Goal: Find specific page/section: Find specific page/section

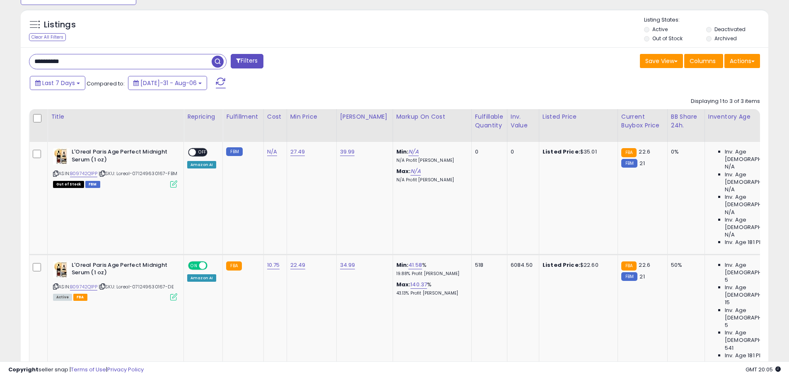
scroll to position [170, 434]
click at [139, 51] on div "**********" at bounding box center [395, 280] width 748 height 466
click at [139, 60] on input "**********" at bounding box center [120, 61] width 182 height 15
click at [139, 61] on input "**********" at bounding box center [120, 61] width 182 height 15
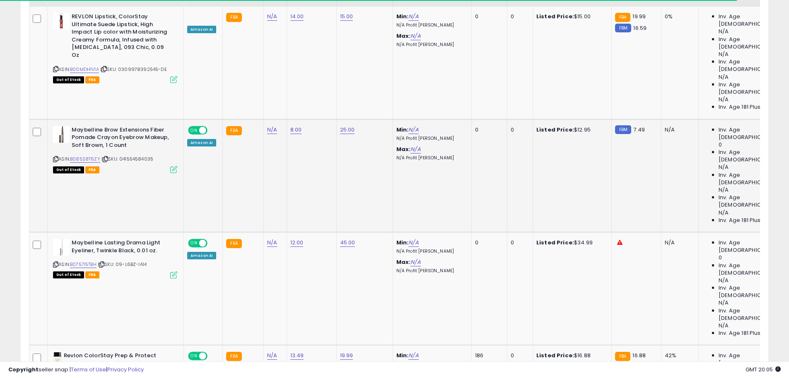
scroll to position [335, 0]
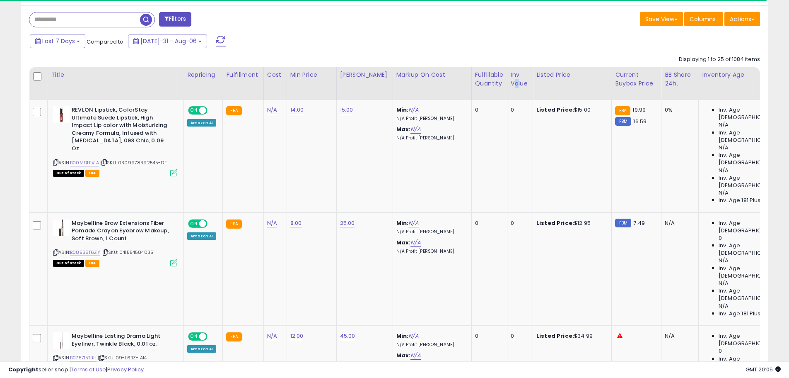
click at [511, 80] on div "Inv. value" at bounding box center [520, 78] width 19 height 17
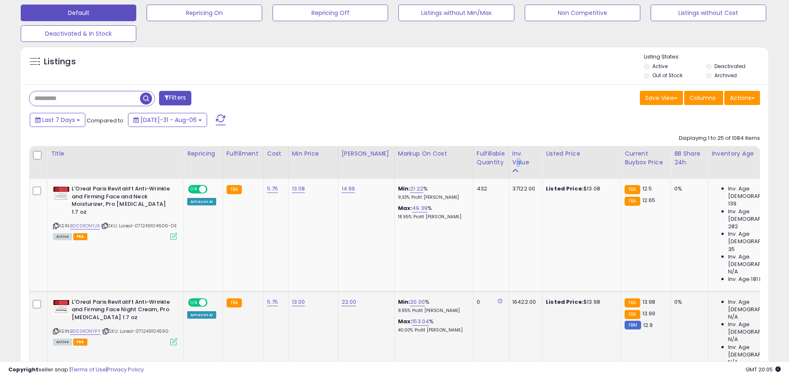
scroll to position [302, 0]
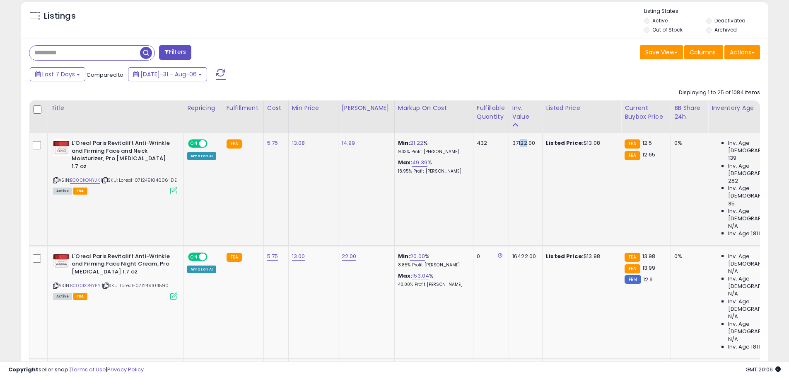
drag, startPoint x: 513, startPoint y: 145, endPoint x: 518, endPoint y: 149, distance: 7.1
click at [518, 149] on td "37122.00" at bounding box center [526, 189] width 34 height 112
click at [513, 245] on td "16422.00" at bounding box center [526, 301] width 34 height 113
drag, startPoint x: 509, startPoint y: 210, endPoint x: 521, endPoint y: 211, distance: 11.3
click at [521, 252] on div "16422.00" at bounding box center [525, 255] width 24 height 7
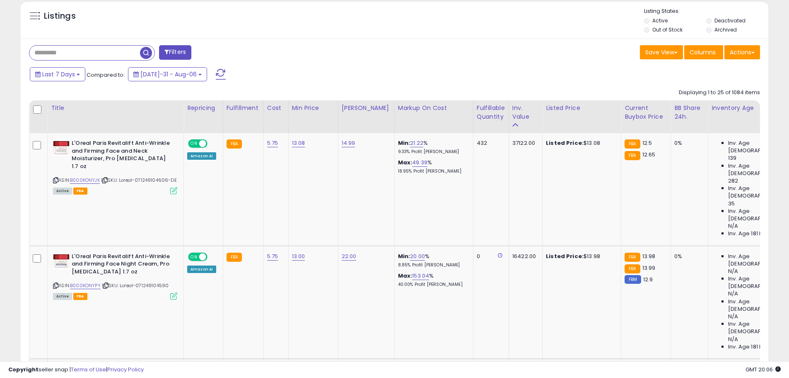
drag, startPoint x: 512, startPoint y: 265, endPoint x: 520, endPoint y: 269, distance: 8.2
click at [520, 365] on div "14866.56" at bounding box center [525, 368] width 24 height 7
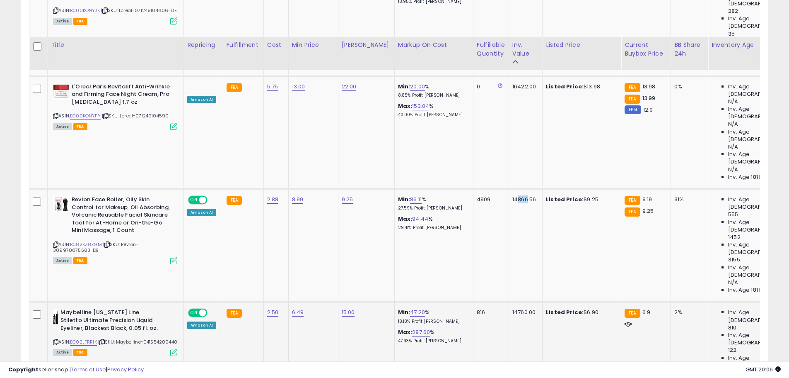
scroll to position [509, 0]
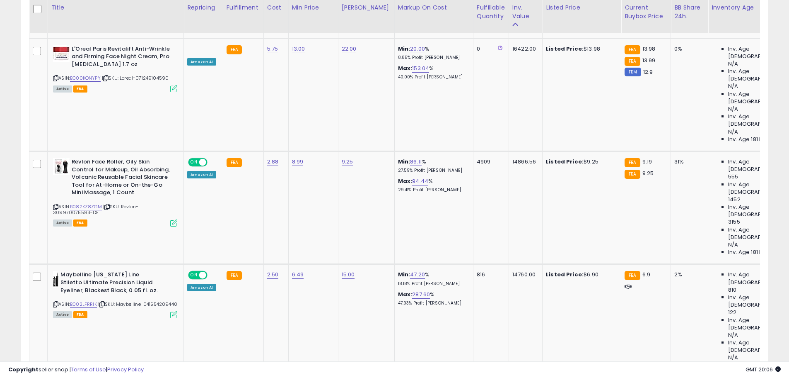
drag, startPoint x: 511, startPoint y: 203, endPoint x: 521, endPoint y: 207, distance: 10.6
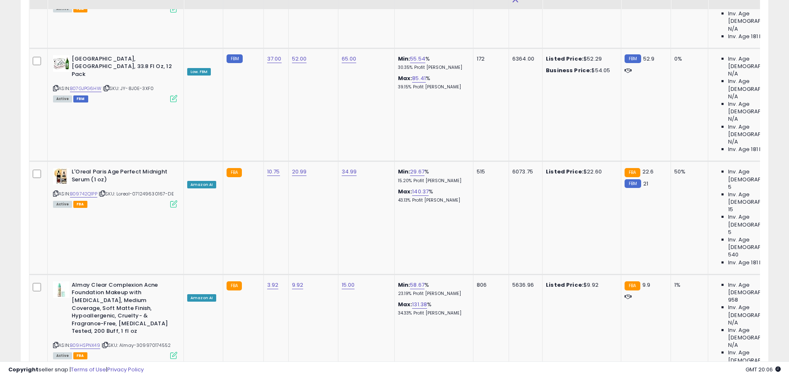
scroll to position [1545, 0]
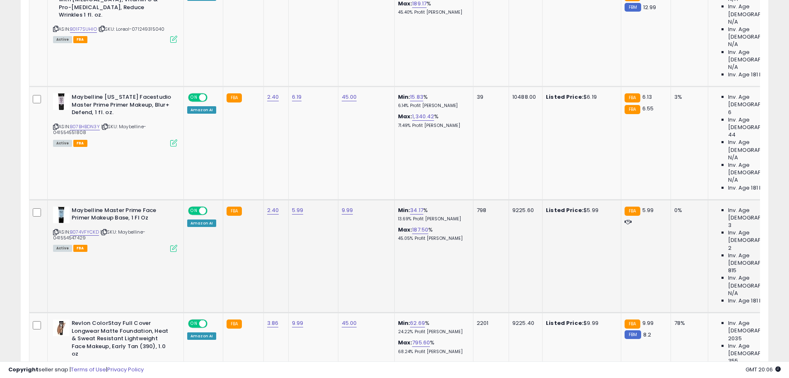
drag, startPoint x: 532, startPoint y: 229, endPoint x: 531, endPoint y: 95, distance: 133.4
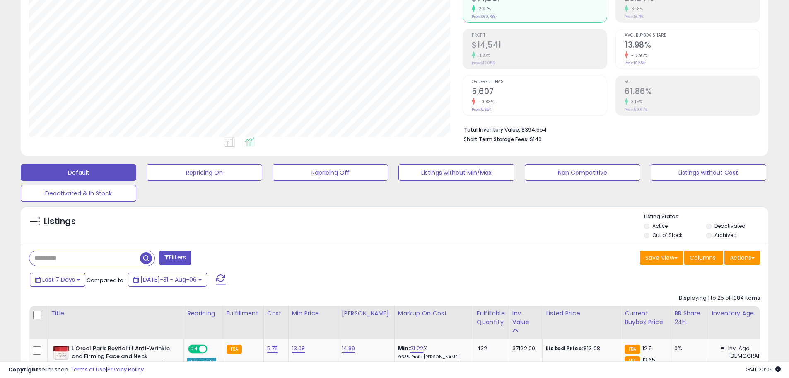
scroll to position [249, 0]
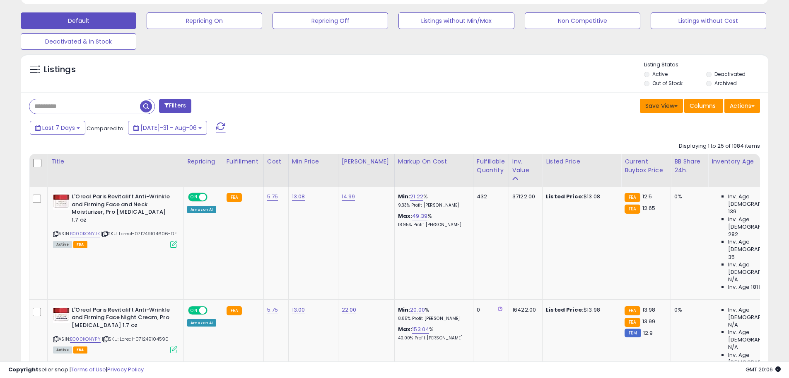
click at [674, 103] on button "Save View" at bounding box center [661, 106] width 43 height 14
click at [462, 102] on div "Save View Save As New View Update Current View Columns Actions Import Export Vi…" at bounding box center [581, 107] width 372 height 16
click at [739, 101] on button "Actions" at bounding box center [743, 106] width 36 height 14
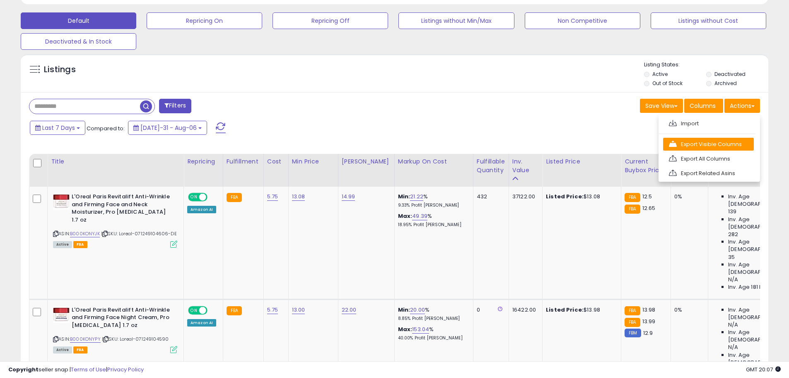
click at [725, 144] on link "Export Visible Columns" at bounding box center [708, 144] width 91 height 13
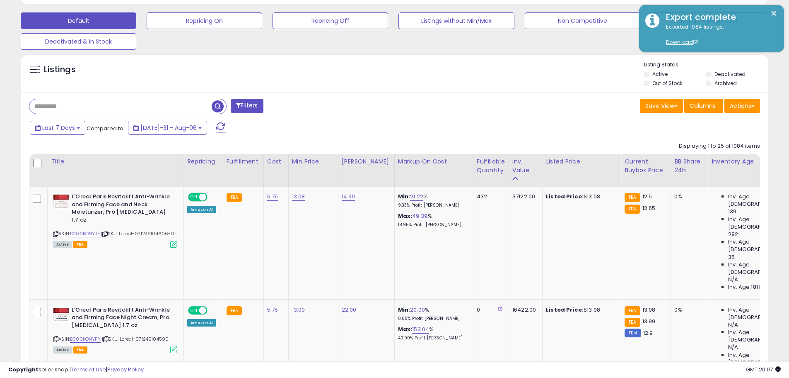
click at [75, 112] on input "text" at bounding box center [120, 106] width 182 height 15
paste input "**********"
type input "**********"
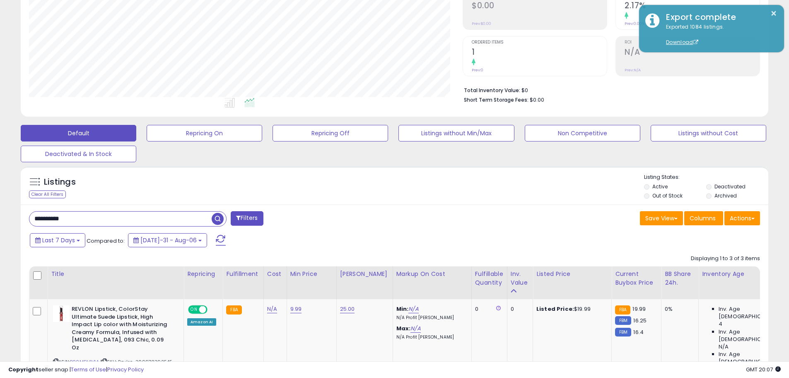
scroll to position [170, 434]
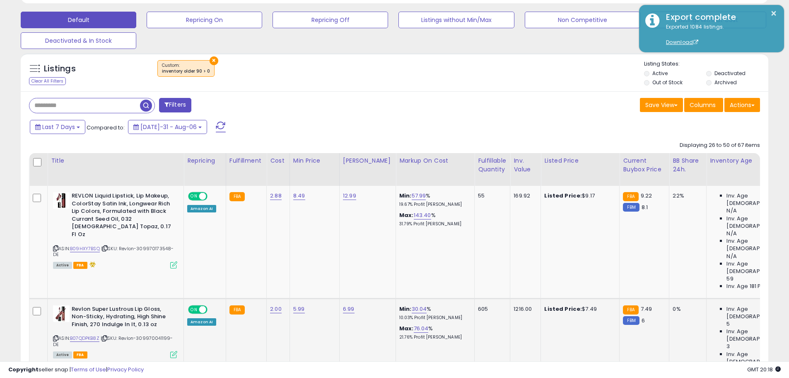
scroll to position [290, 0]
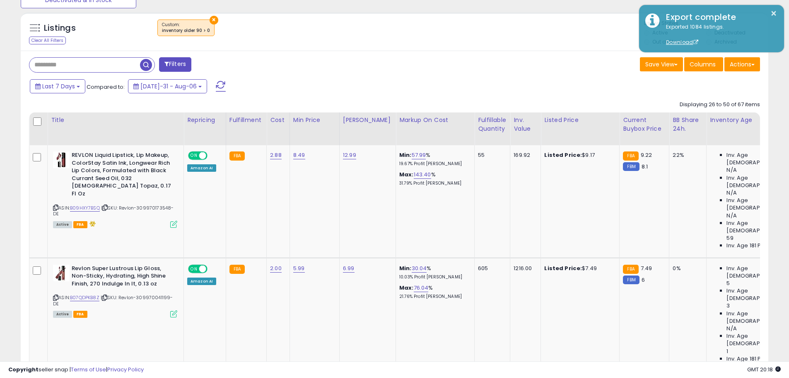
click at [211, 21] on button "×" at bounding box center [214, 20] width 9 height 9
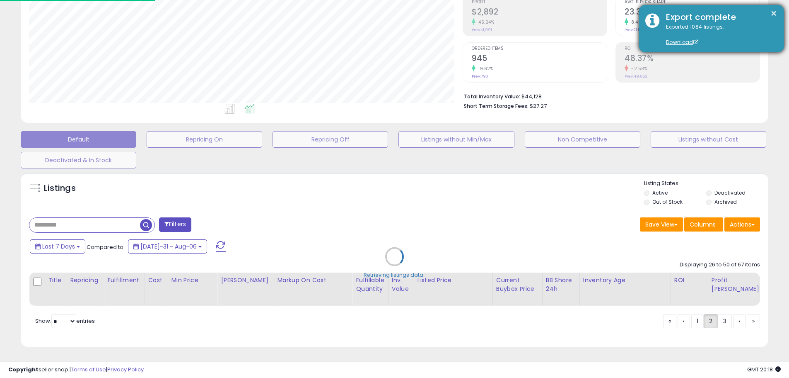
scroll to position [170, 438]
click at [781, 12] on button "×" at bounding box center [780, 13] width 7 height 10
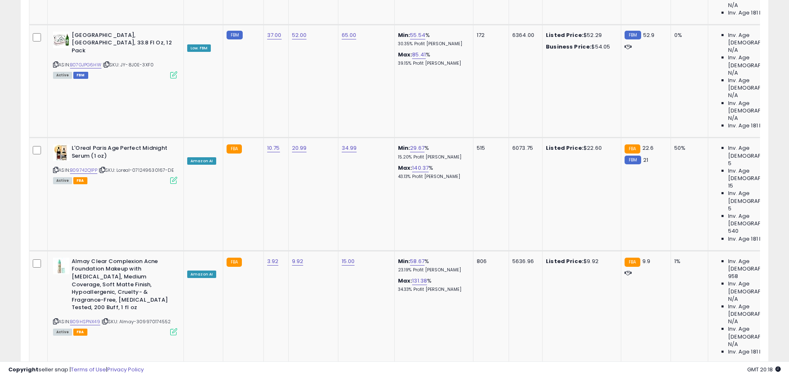
scroll to position [1753, 0]
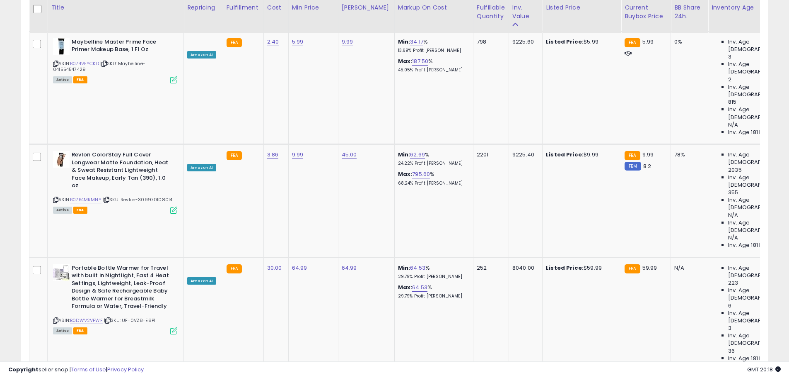
drag, startPoint x: 476, startPoint y: 286, endPoint x: 484, endPoint y: 155, distance: 130.8
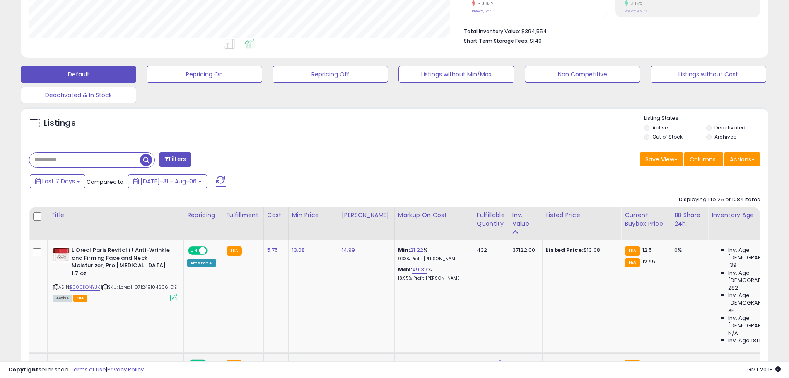
scroll to position [306, 0]
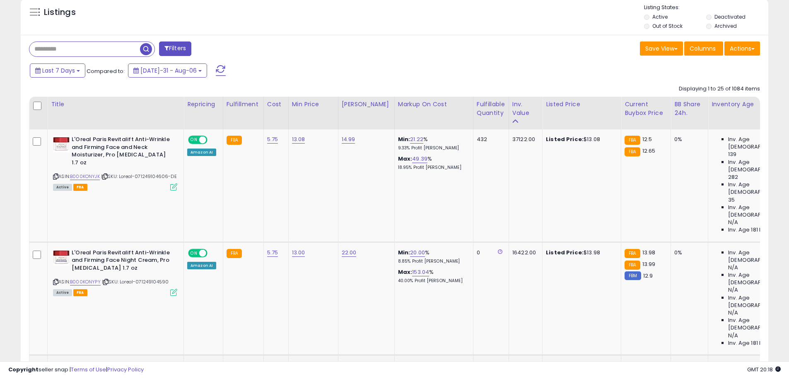
click at [477, 361] on div "4909" at bounding box center [490, 364] width 26 height 7
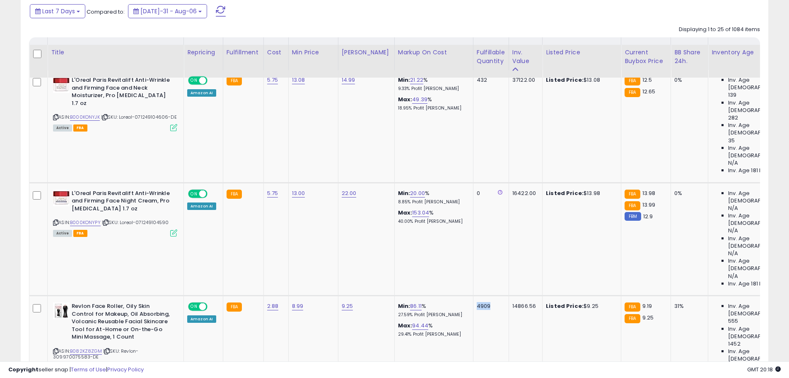
scroll to position [472, 0]
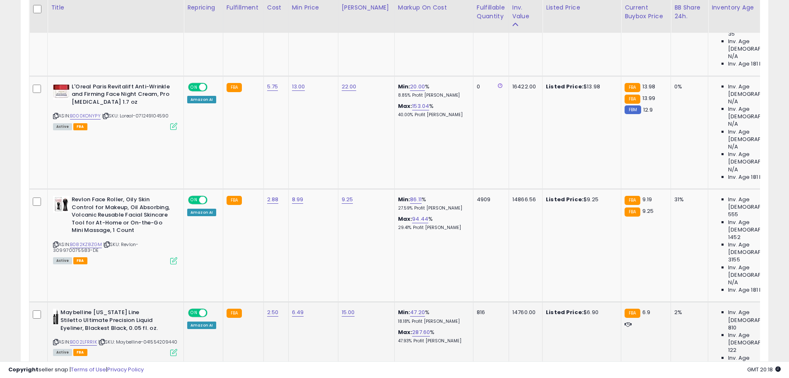
click at [477, 308] on div "816" at bounding box center [490, 311] width 26 height 7
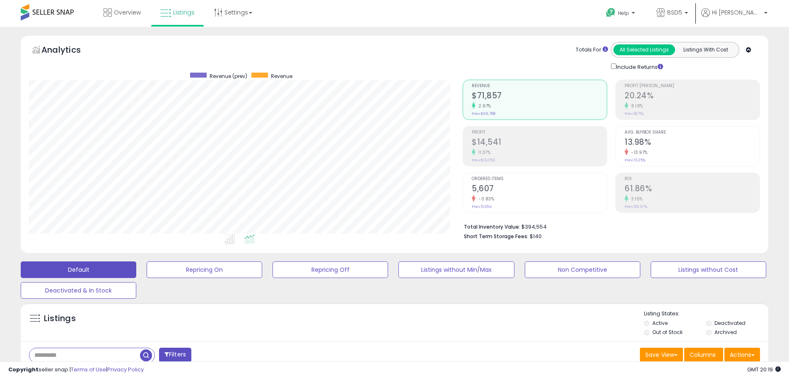
scroll to position [166, 0]
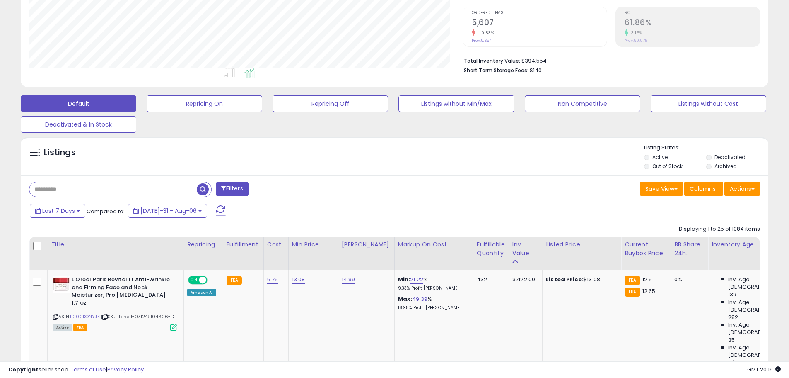
click at [85, 190] on input "text" at bounding box center [112, 189] width 167 height 15
paste input "**********"
type input "**********"
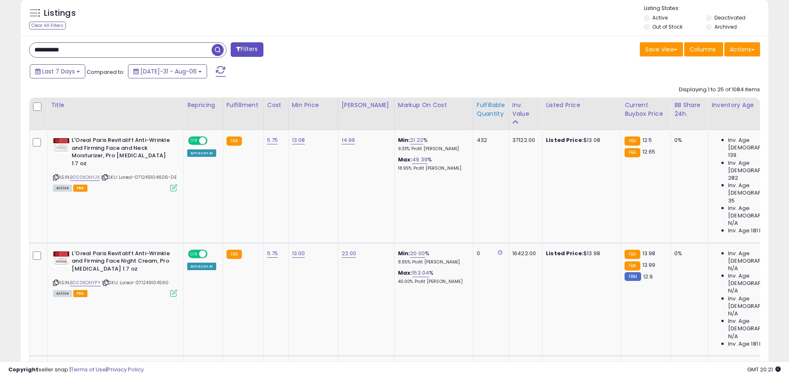
scroll to position [373, 0]
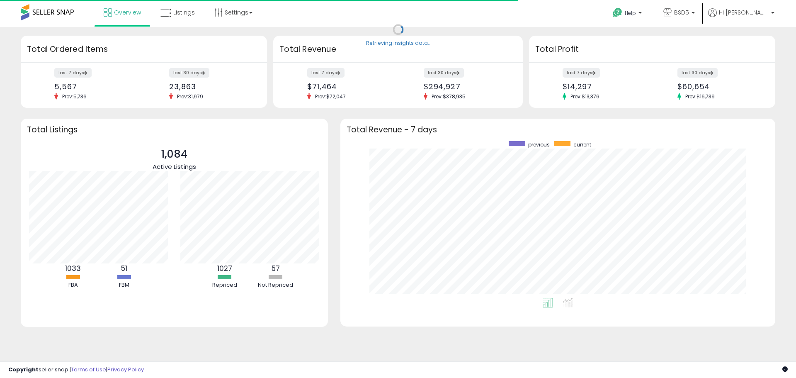
scroll to position [157, 418]
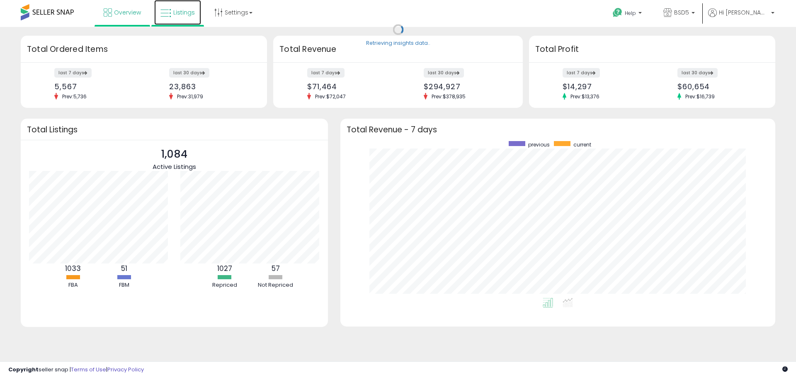
click at [177, 5] on link "Listings" at bounding box center [177, 12] width 47 height 25
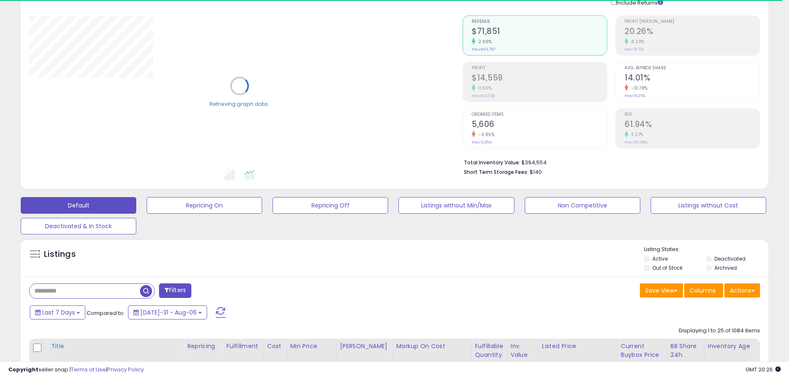
scroll to position [166, 0]
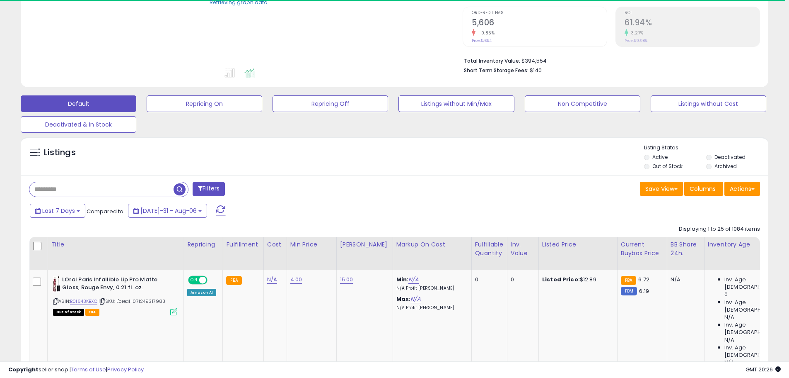
click at [72, 184] on input "text" at bounding box center [101, 189] width 144 height 15
paste input "**********"
click at [214, 190] on span "button" at bounding box center [218, 189] width 12 height 12
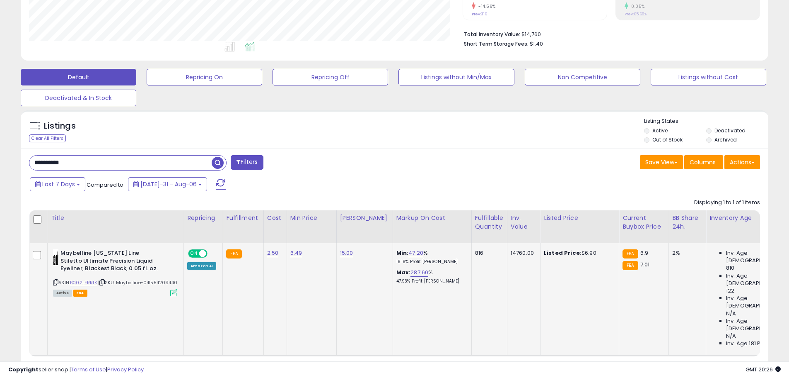
scroll to position [170, 434]
click at [85, 281] on link "B002LFRRIK" at bounding box center [83, 282] width 27 height 7
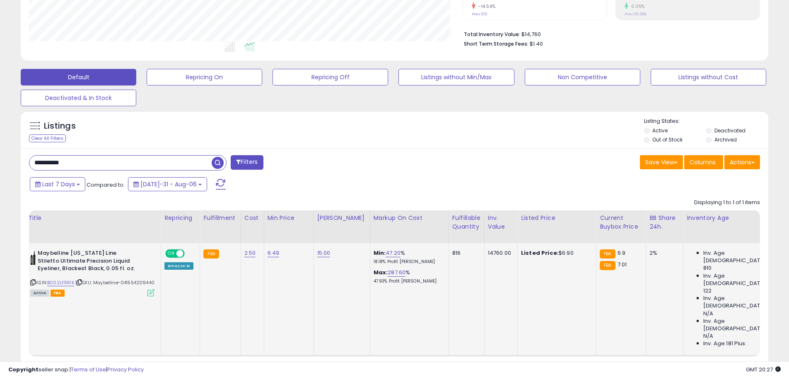
drag, startPoint x: 576, startPoint y: 289, endPoint x: 606, endPoint y: 281, distance: 31.7
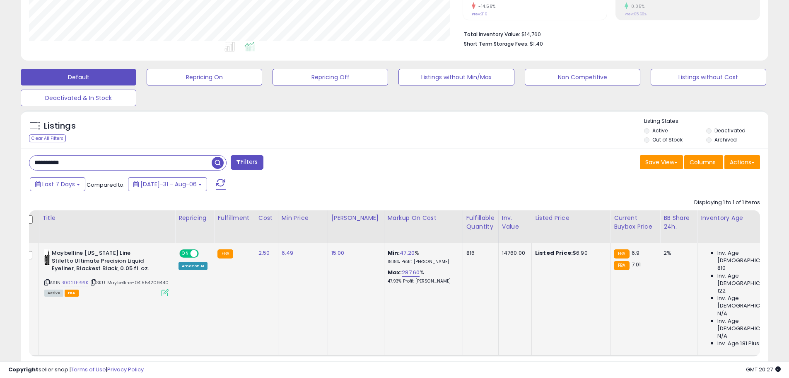
scroll to position [0, 0]
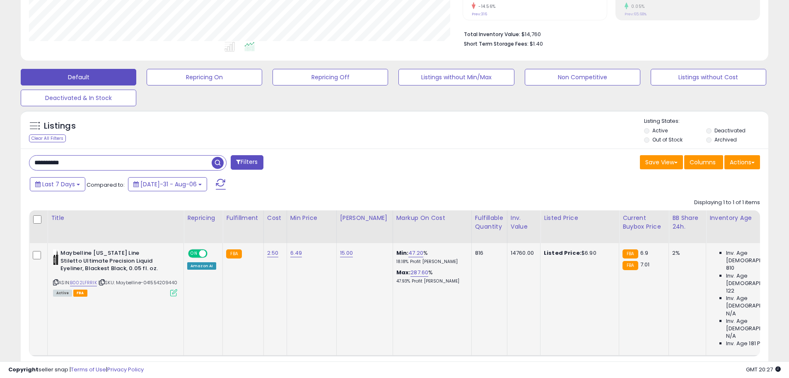
drag, startPoint x: 601, startPoint y: 283, endPoint x: 494, endPoint y: 278, distance: 107.5
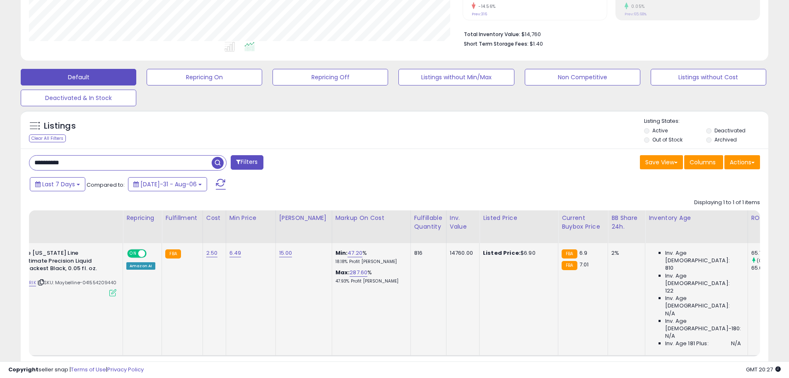
scroll to position [0, 61]
drag, startPoint x: 494, startPoint y: 278, endPoint x: 525, endPoint y: 280, distance: 30.8
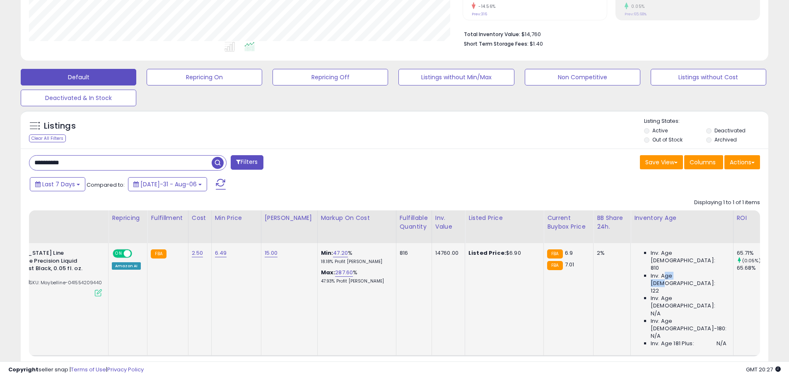
drag, startPoint x: 676, startPoint y: 259, endPoint x: 655, endPoint y: 256, distance: 20.9
click at [655, 272] on span "Inv. Age [DEMOGRAPHIC_DATA]:" at bounding box center [689, 279] width 76 height 15
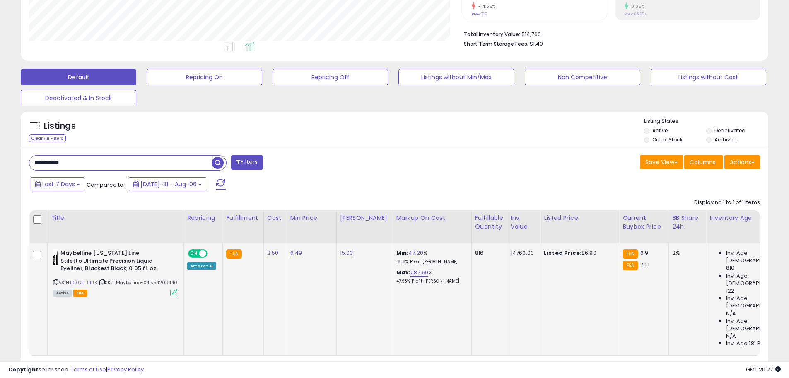
drag, startPoint x: 490, startPoint y: 282, endPoint x: 350, endPoint y: 266, distance: 140.5
click at [202, 265] on div "Amazon AI" at bounding box center [201, 265] width 29 height 7
click at [214, 266] on div "Amazon AI" at bounding box center [201, 265] width 29 height 7
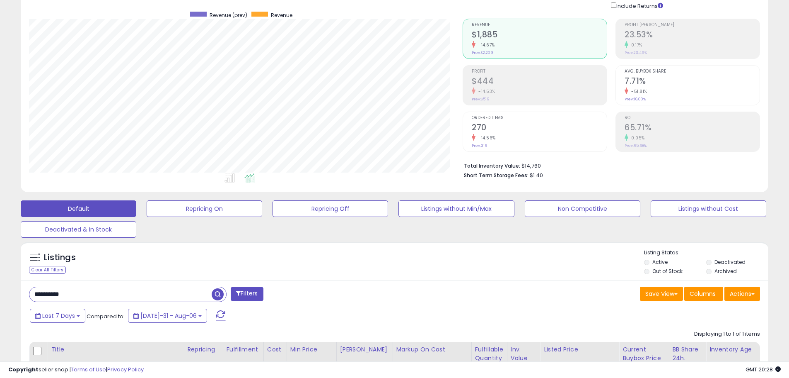
scroll to position [124, 0]
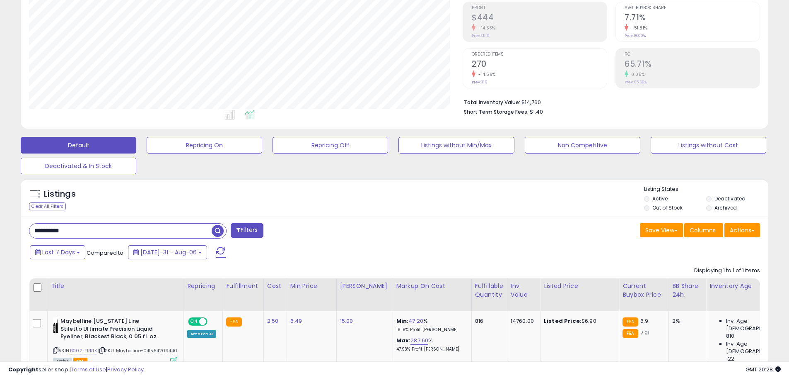
click at [101, 234] on input "**********" at bounding box center [120, 230] width 182 height 15
paste input "text"
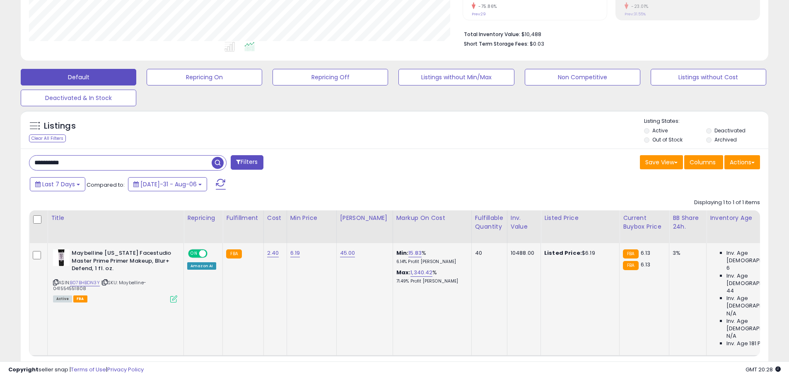
scroll to position [170, 434]
click at [159, 164] on input "**********" at bounding box center [120, 162] width 182 height 15
paste input "text"
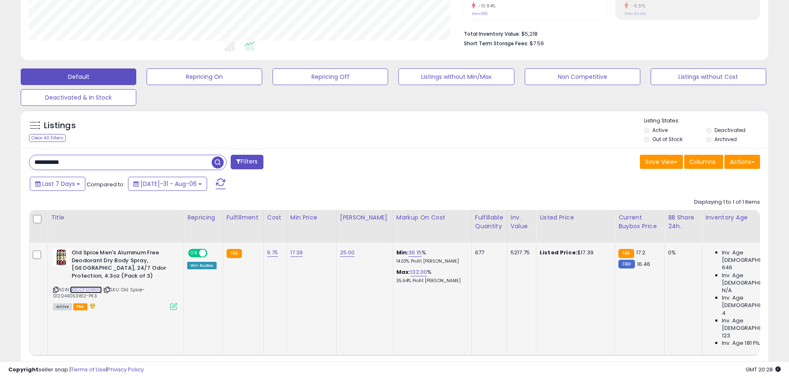
click at [81, 286] on link "B0CCFSD9GC" at bounding box center [86, 289] width 32 height 7
click at [150, 160] on input "**********" at bounding box center [120, 162] width 182 height 15
paste input "text"
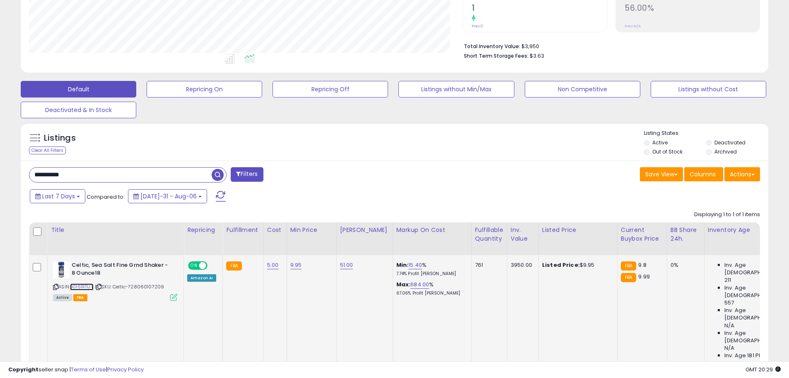
click at [89, 286] on link "B0161RTIJY" at bounding box center [82, 286] width 24 height 7
drag, startPoint x: 537, startPoint y: 159, endPoint x: 521, endPoint y: 169, distance: 19.1
click at [537, 159] on div "Listings Clear All Filters" at bounding box center [395, 141] width 748 height 38
click at [142, 179] on input "**********" at bounding box center [120, 174] width 182 height 15
paste input "text"
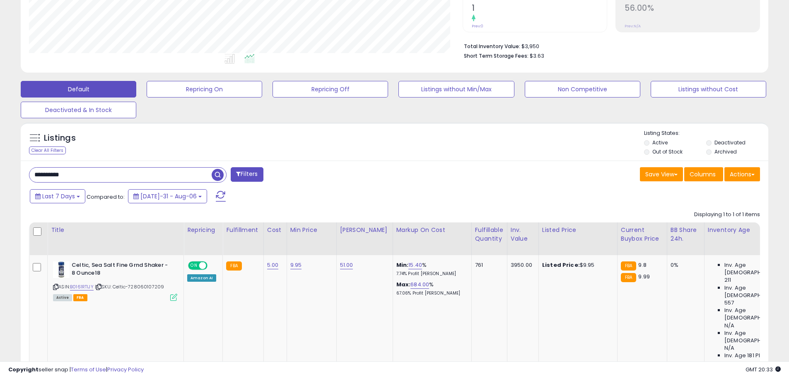
type input "**********"
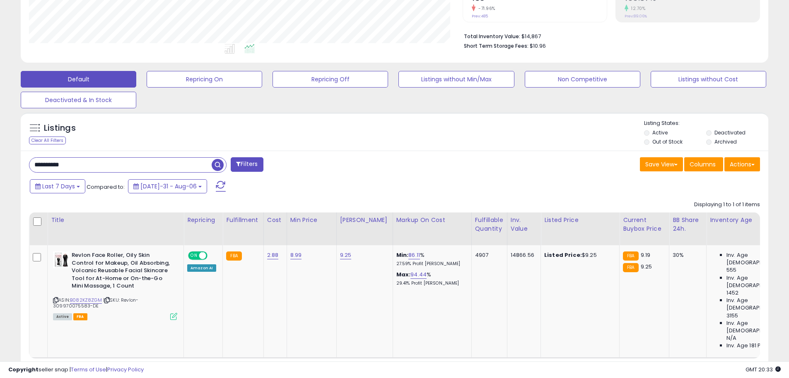
scroll to position [208, 0]
